Goal: Task Accomplishment & Management: Manage account settings

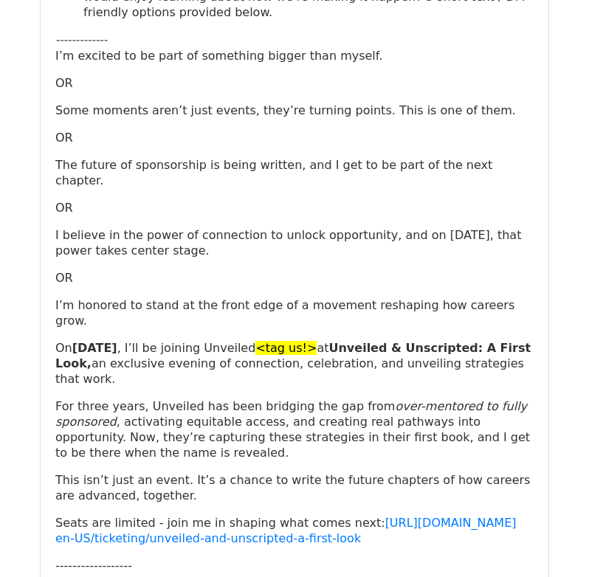
scroll to position [7370, 0]
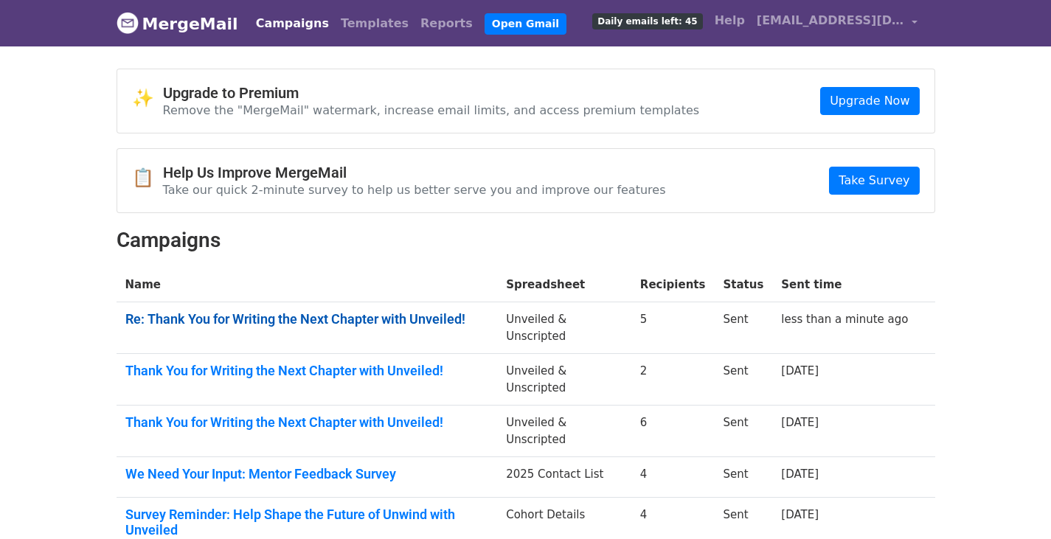
click at [234, 319] on link "Re: Thank You for Writing the Next Chapter with Unveiled!" at bounding box center [307, 319] width 364 height 16
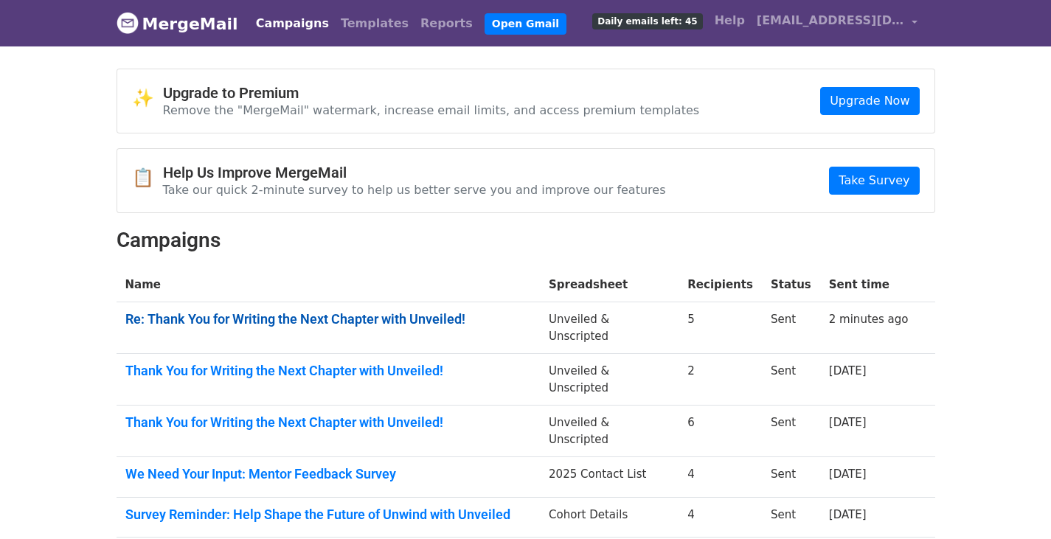
click at [392, 315] on link "Re: Thank You for Writing the Next Chapter with Unveiled!" at bounding box center [328, 319] width 406 height 16
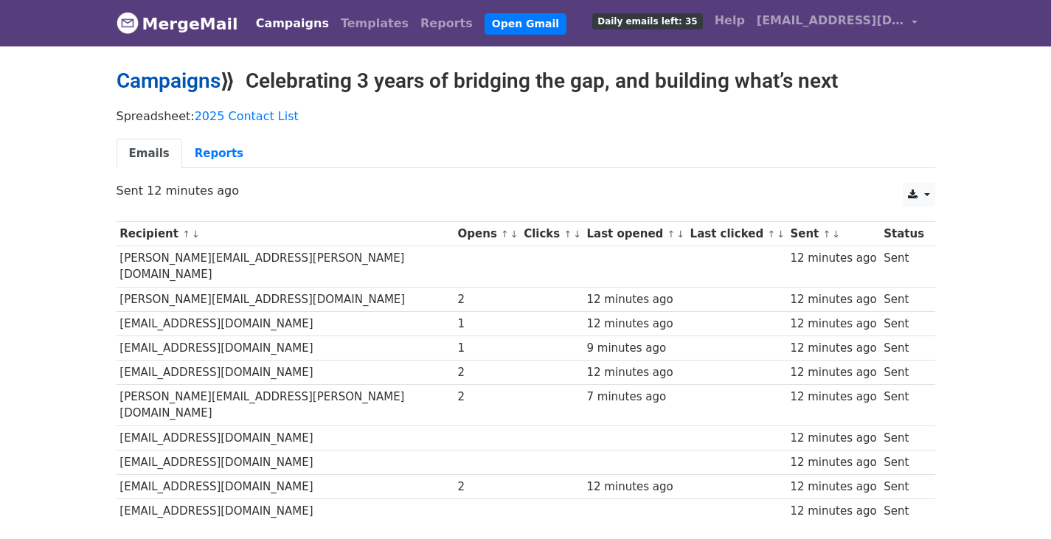
click at [176, 77] on link "Campaigns" at bounding box center [169, 81] width 104 height 24
